Goal: Find specific page/section: Find specific page/section

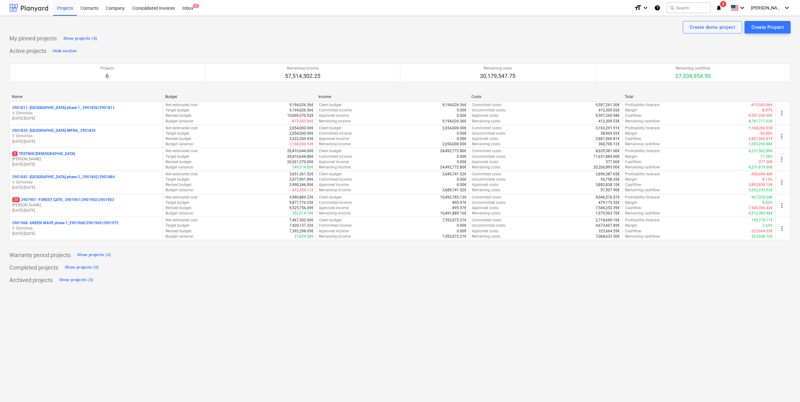
drag, startPoint x: 22, startPoint y: 5, endPoint x: 16, endPoint y: 3, distance: 6.2
click at [22, 5] on div at bounding box center [28, 8] width 39 height 16
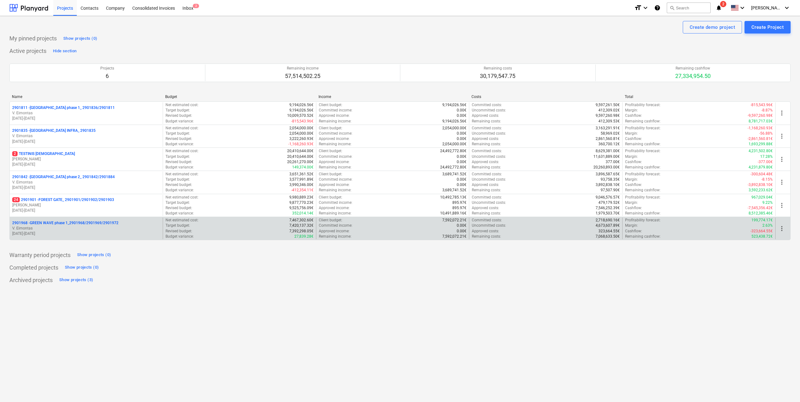
click at [89, 218] on div "2901811 - [GEOGRAPHIC_DATA] phase 1_ 2901836/2901811 V. Eimontas [DATE] - [DATE…" at bounding box center [399, 171] width 781 height 139
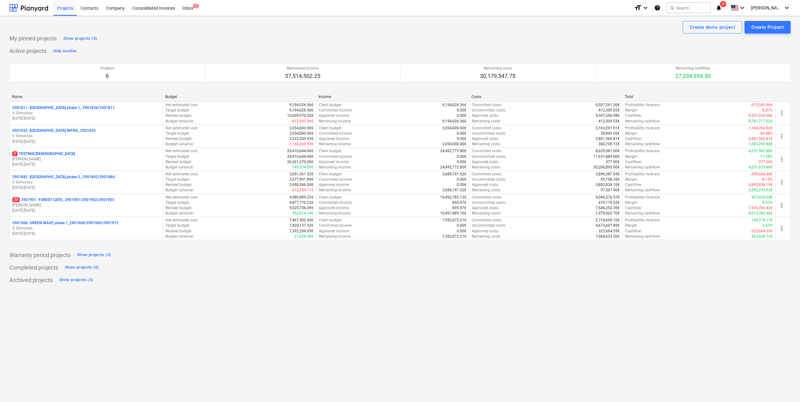
click at [171, 310] on div "Create demo project Create Project My pinned projects Show projects (0) Active …" at bounding box center [400, 209] width 800 height 387
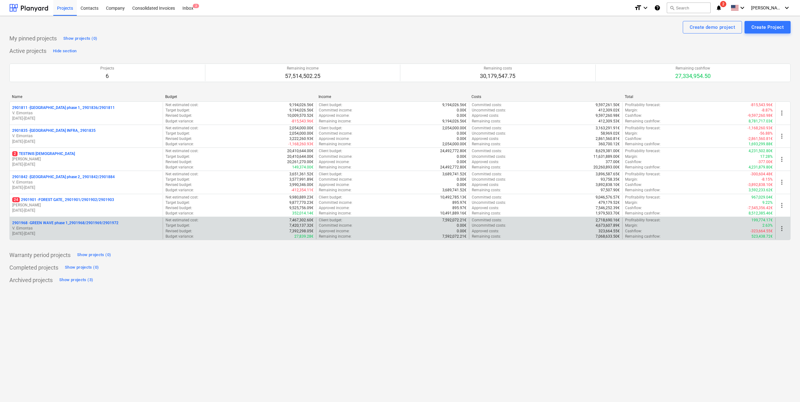
click at [108, 230] on p "V. Eimontas" at bounding box center [86, 228] width 148 height 5
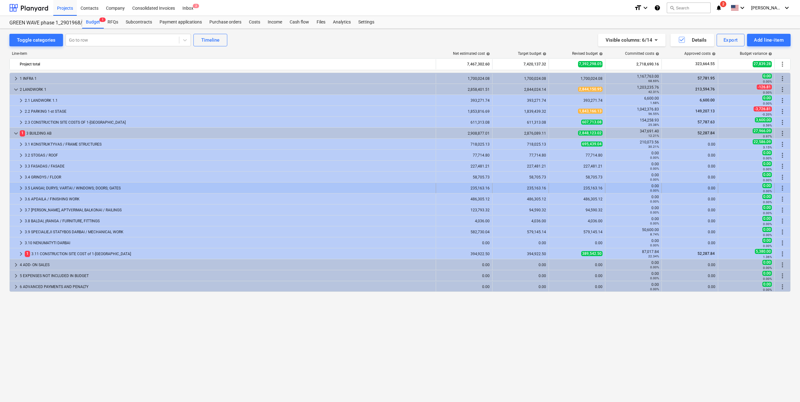
click at [108, 190] on div "3.5 LANGAI; DURYS; VARTAI / WINDOWS; DOORS; GATES" at bounding box center [229, 188] width 408 height 10
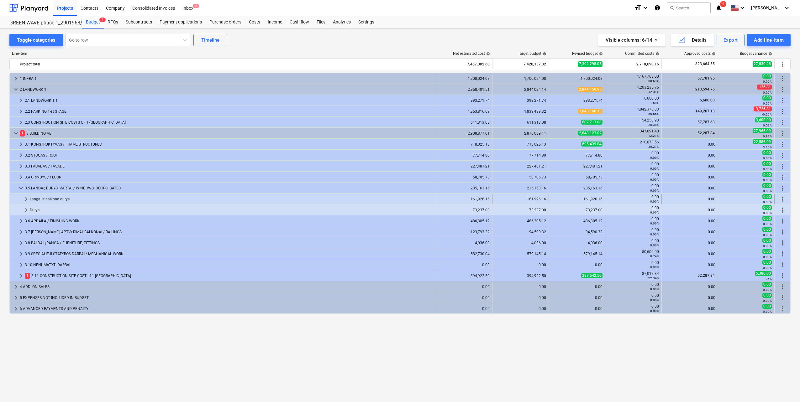
click at [74, 199] on div "Langai ir balkono durys" at bounding box center [231, 199] width 403 height 10
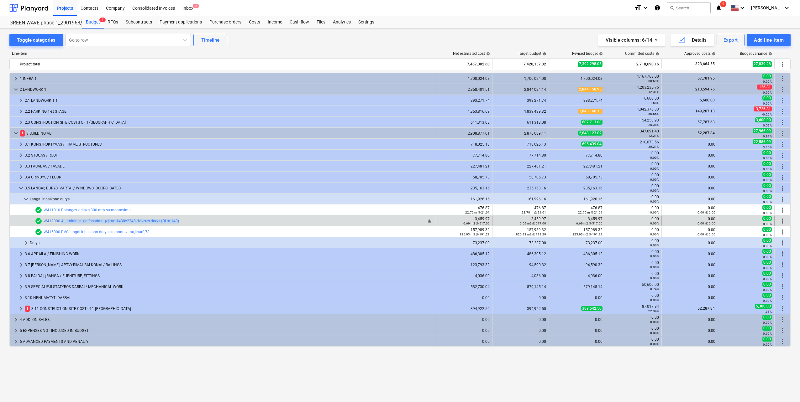
drag, startPoint x: 180, startPoint y: 222, endPoint x: 61, endPoint y: 224, distance: 119.4
click at [61, 224] on div "bar_chart check_circle W412000 Aliuminio-stiklo fasadas - įėjimo 1430x2340 dviv…" at bounding box center [234, 222] width 398 height 8
copy link "Aliuminio-stiklo fasadas - įėjimo 1430x2340 dvivėrės durys (DLm-143)"
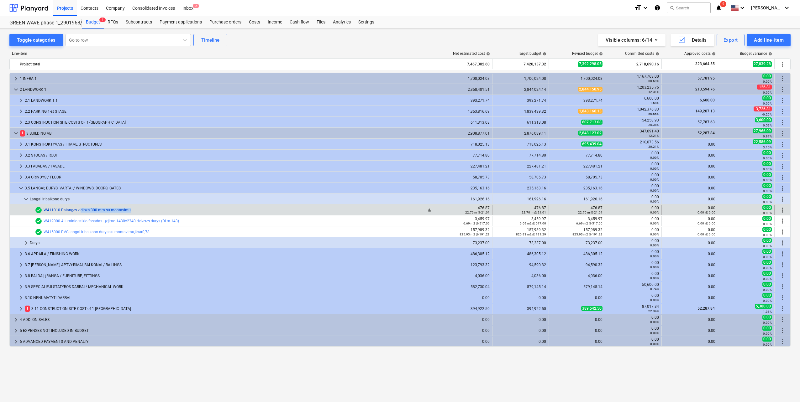
drag, startPoint x: 140, startPoint y: 212, endPoint x: 81, endPoint y: 210, distance: 59.6
click at [81, 210] on div "bar_chart check_circle W411010 Palangės vidinės 300 mm su montavimu" at bounding box center [234, 211] width 398 height 8
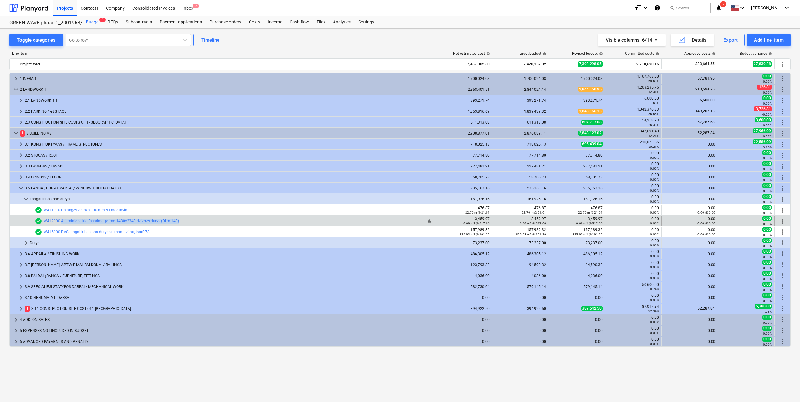
drag, startPoint x: 190, startPoint y: 222, endPoint x: 61, endPoint y: 224, distance: 128.8
click at [61, 224] on div "bar_chart check_circle W412000 Aliuminio-stiklo fasadas - įėjimo 1430x2340 dviv…" at bounding box center [234, 222] width 398 height 8
copy link "Aliuminio-stiklo fasadas - įėjimo 1430x2340 dvivėrės durys (DLm-143)"
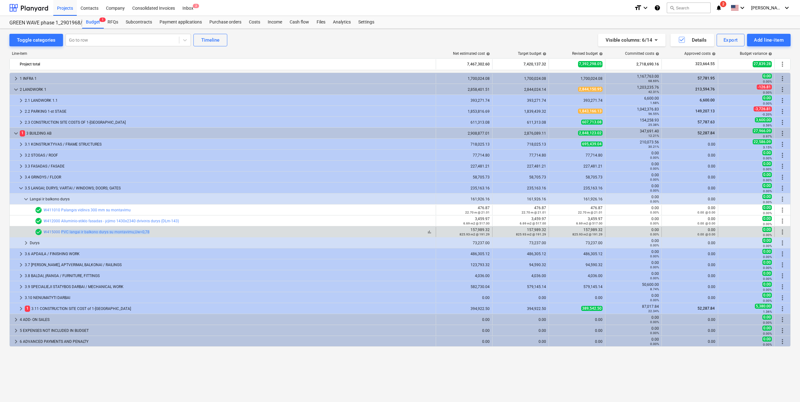
drag, startPoint x: 178, startPoint y: 233, endPoint x: 61, endPoint y: 235, distance: 116.6
click at [61, 235] on div "bar_chart check_circle W415000 PVC langai ir balkono durys su montavimu,Uw=0,78" at bounding box center [234, 233] width 398 height 8
copy link "PVC langai ir balkono durys su montavimu,Uw=0,78"
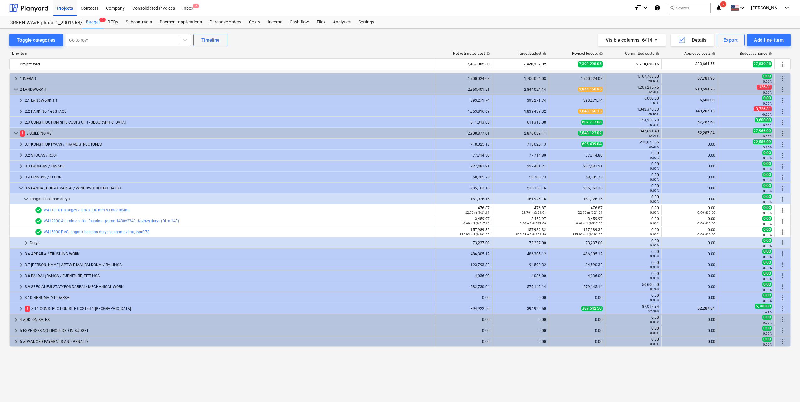
click at [162, 204] on div "bar_chart check_circle W411010 Palangės vidinės 300 mm su montavimu edit 476.87…" at bounding box center [399, 209] width 781 height 11
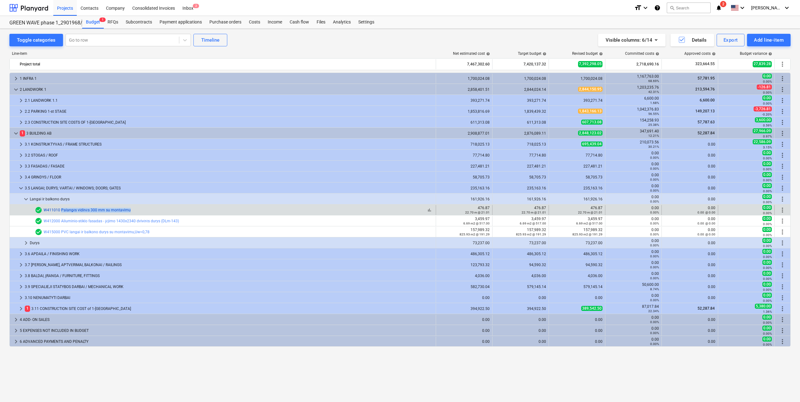
drag, startPoint x: 131, startPoint y: 209, endPoint x: 61, endPoint y: 212, distance: 70.3
click at [61, 212] on div "bar_chart check_circle W411010 Palangės vidinės 300 mm su montavimu" at bounding box center [234, 211] width 398 height 8
copy link "Palangės vidinės 300 mm su montavimu"
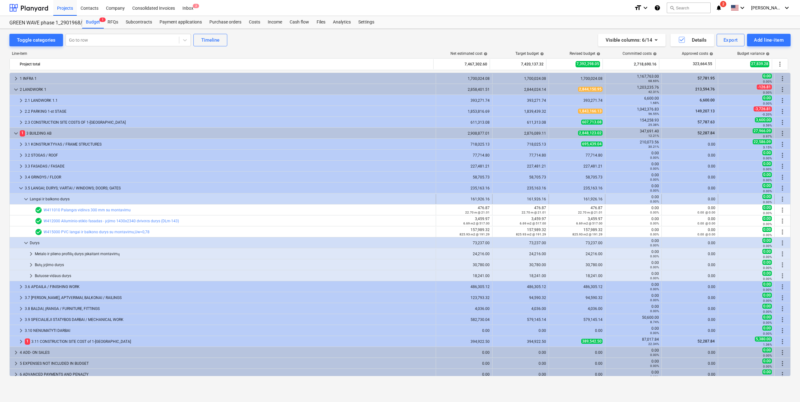
click at [64, 200] on div "Langai ir balkono durys" at bounding box center [231, 199] width 403 height 10
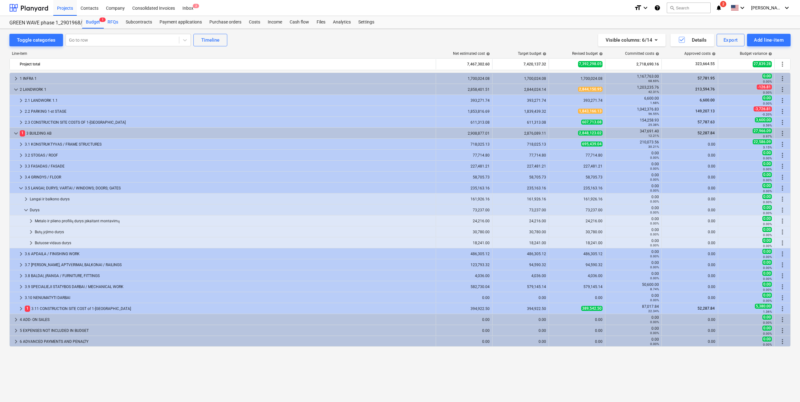
click at [114, 23] on div "RFQs" at bounding box center [113, 22] width 18 height 13
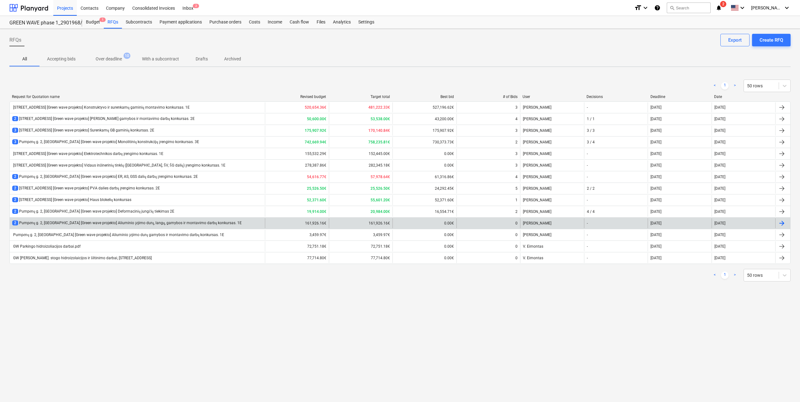
click at [158, 224] on div "2 [STREET_ADDRESS] [Green wave projekto] Aliuminio įėjimo durų, langų, gamybos …" at bounding box center [126, 223] width 229 height 5
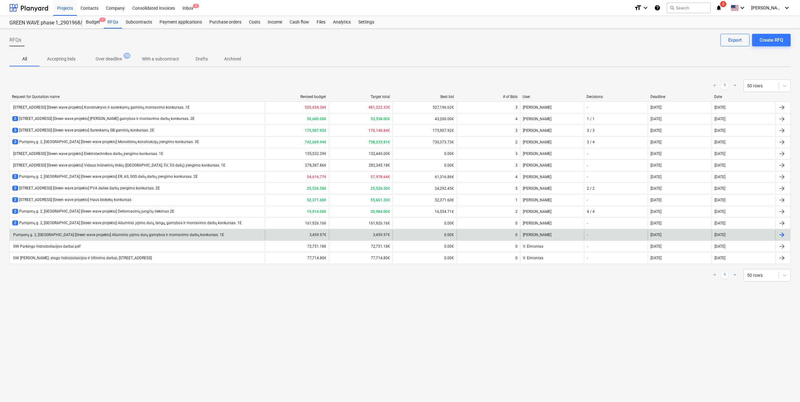
click at [106, 236] on div "Pumpėnų g. 2, [GEOGRAPHIC_DATA] [Green wave projekto] Aliuminio įėjimo durų gam…" at bounding box center [118, 235] width 212 height 5
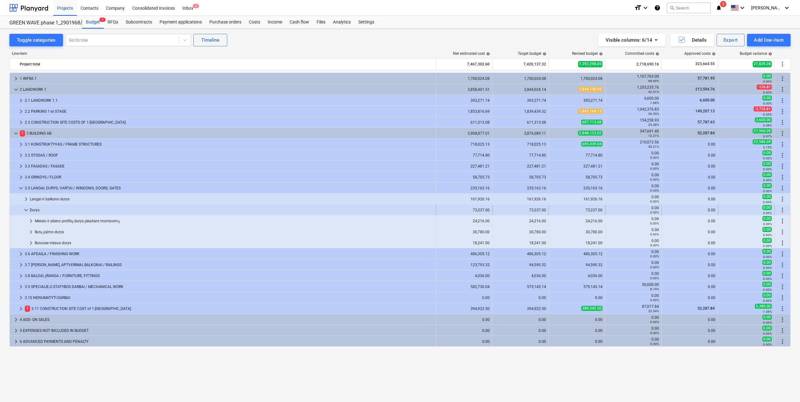
click at [75, 209] on div "Durys" at bounding box center [231, 210] width 403 height 10
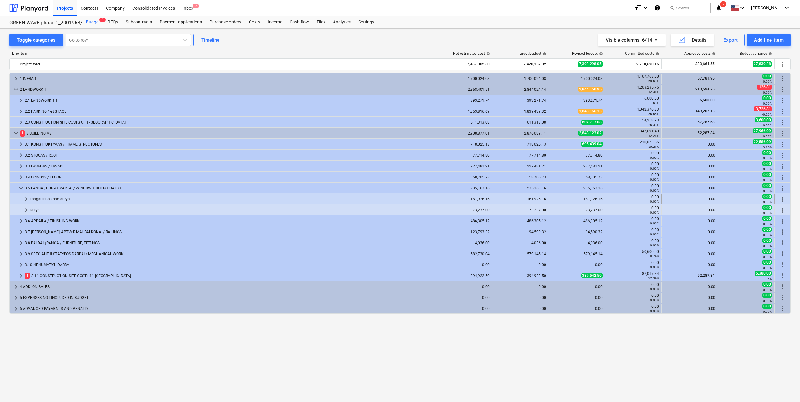
click at [72, 202] on div "Langai ir balkono durys" at bounding box center [231, 199] width 403 height 10
